Goal: Transaction & Acquisition: Purchase product/service

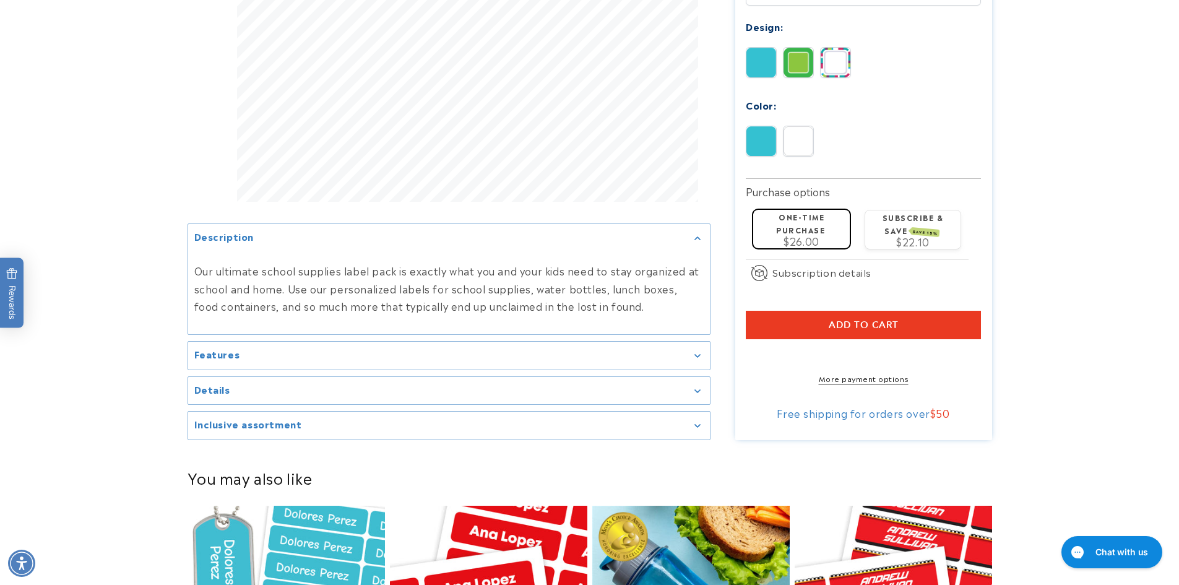
scroll to position [557, 0]
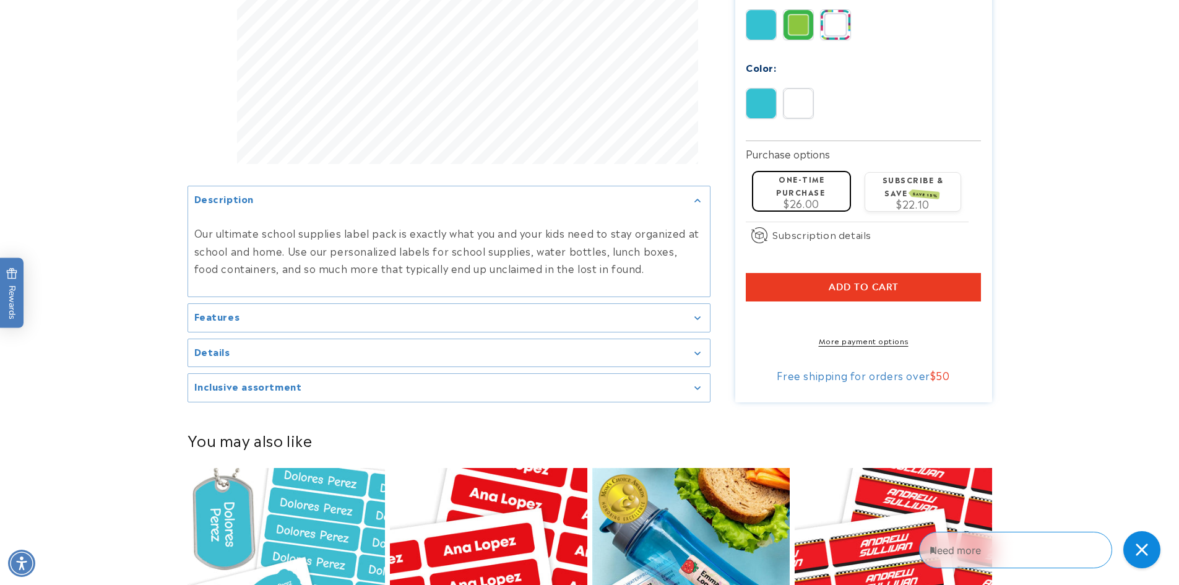
click at [513, 349] on div "Details" at bounding box center [448, 353] width 509 height 9
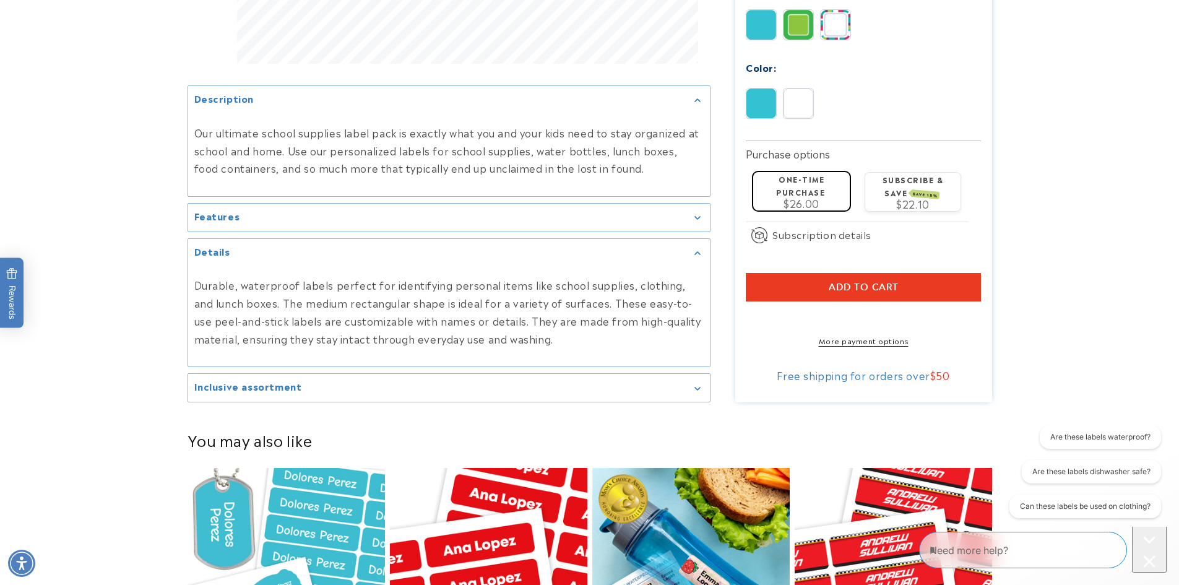
scroll to position [0, 0]
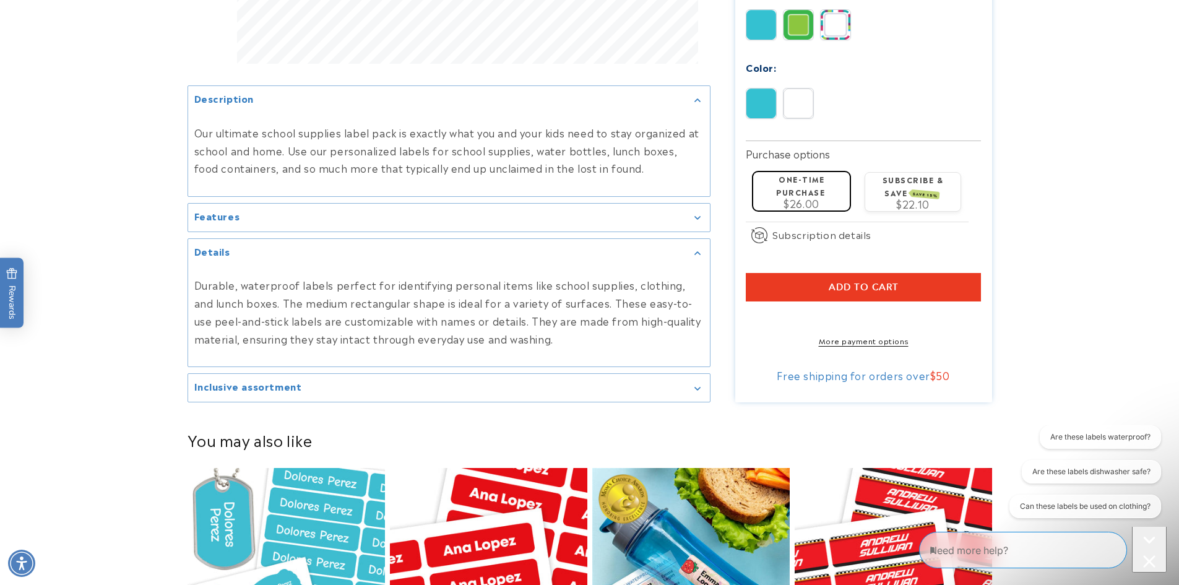
click at [492, 215] on div "Features" at bounding box center [448, 217] width 509 height 9
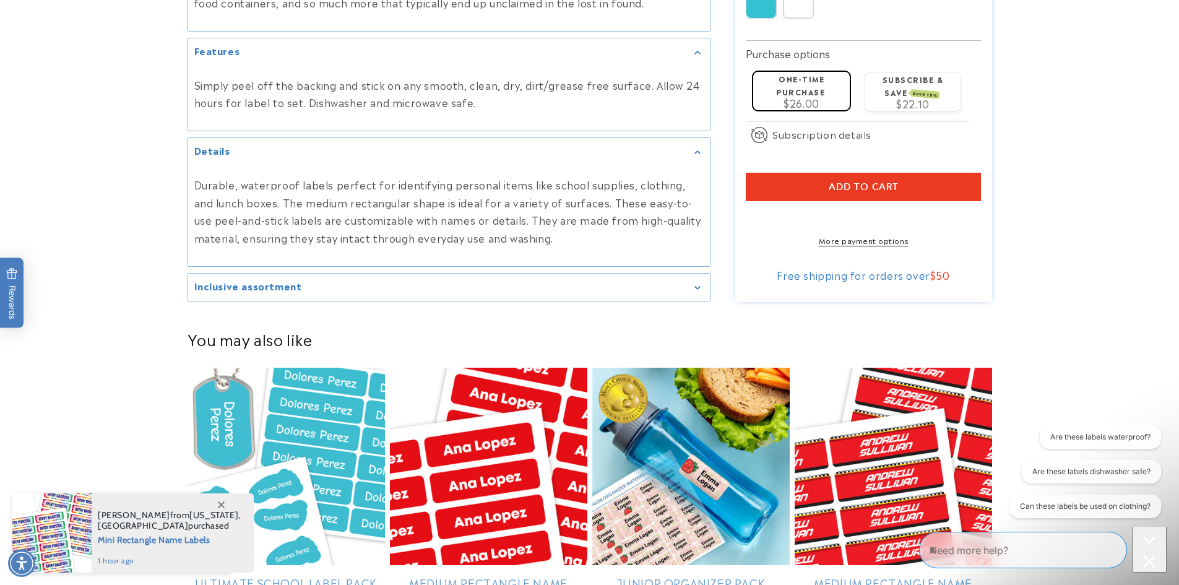
scroll to position [681, 0]
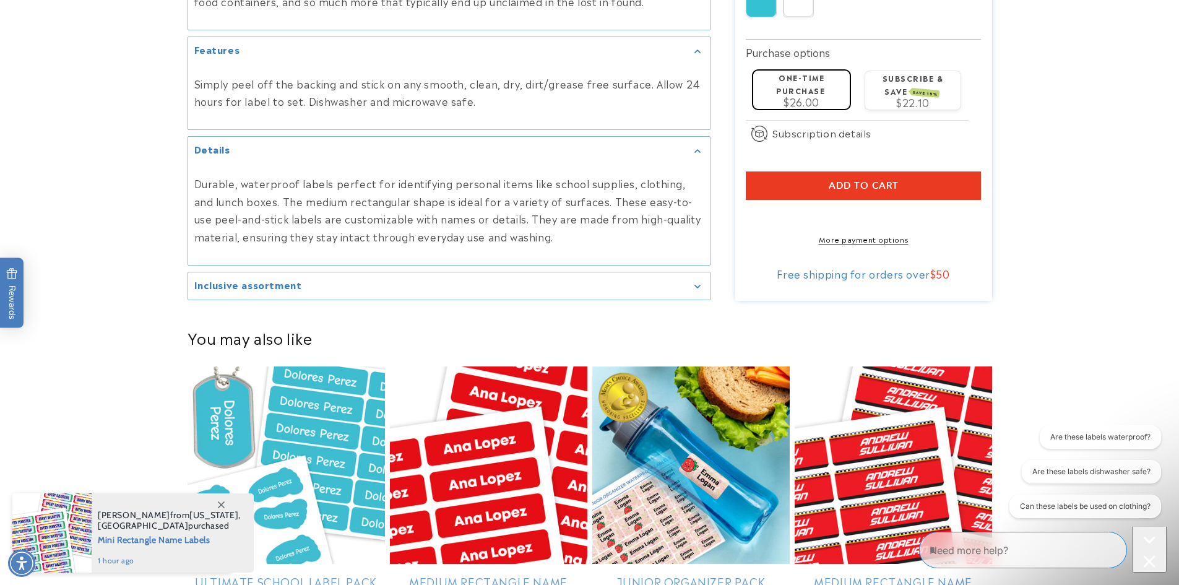
click at [436, 288] on div "Inclusive assortment" at bounding box center [448, 286] width 509 height 9
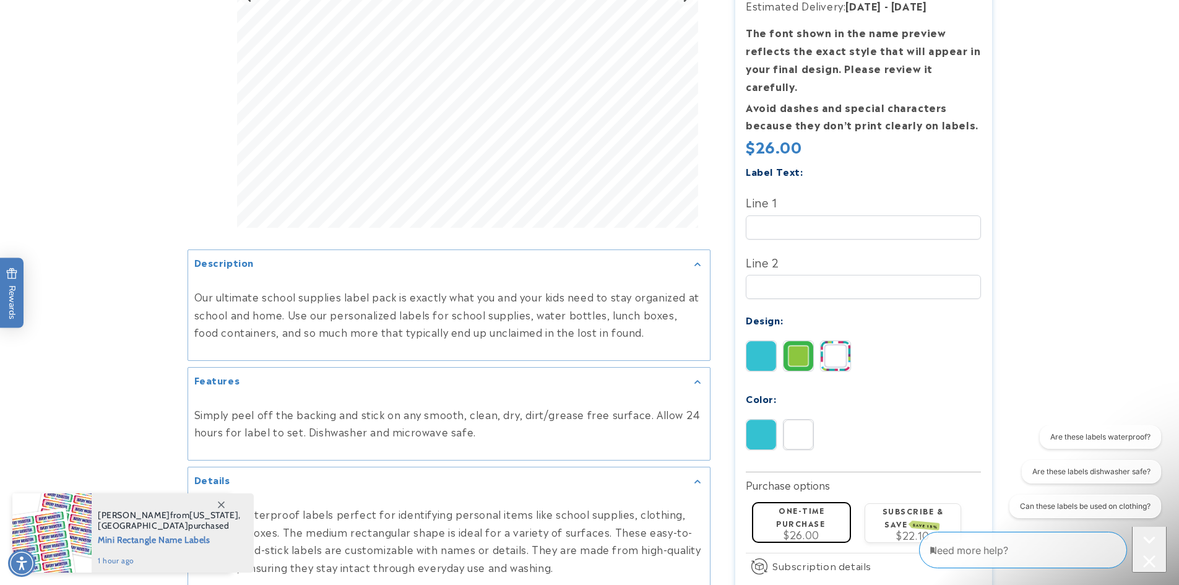
scroll to position [371, 0]
